Goal: Information Seeking & Learning: Check status

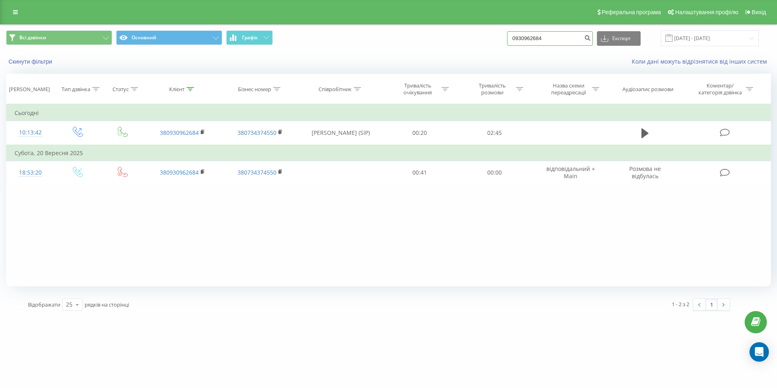
click at [551, 44] on input "0930962684" at bounding box center [550, 38] width 86 height 15
paste input "6714214"
type input "0967142144"
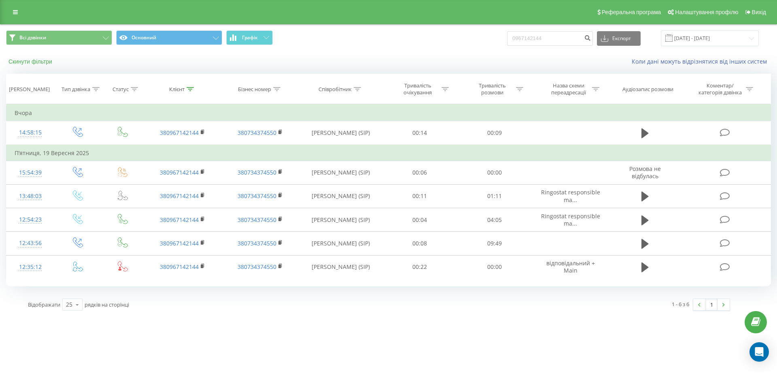
click at [31, 61] on button "Скинути фільтри" at bounding box center [31, 61] width 50 height 7
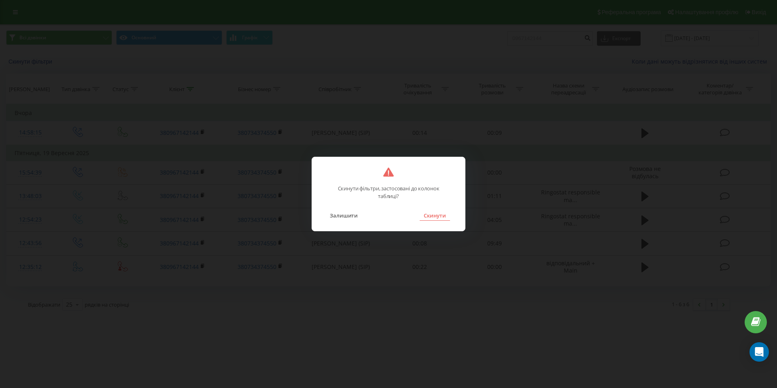
click at [440, 218] on button "Скинути" at bounding box center [435, 215] width 30 height 11
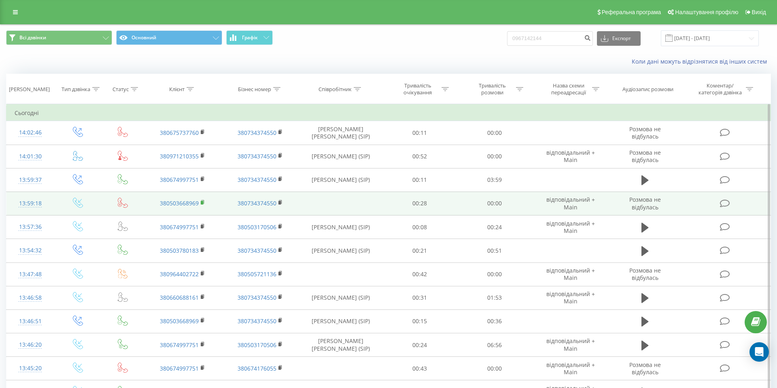
click at [202, 202] on rect at bounding box center [202, 203] width 2 height 4
